Goal: Task Accomplishment & Management: Use online tool/utility

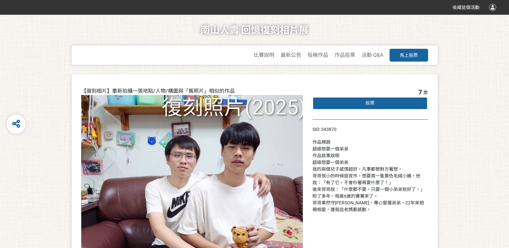
click at [374, 103] on span "投票" at bounding box center [370, 103] width 9 height 5
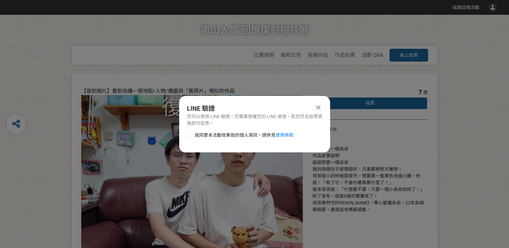
click at [190, 138] on div at bounding box center [190, 135] width 6 height 6
checkbox input "true"
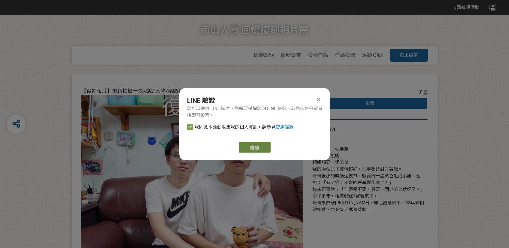
click at [264, 147] on link "繼續" at bounding box center [255, 147] width 32 height 11
click at [320, 99] on icon at bounding box center [319, 99] width 4 height 6
